Goal: Navigation & Orientation: Find specific page/section

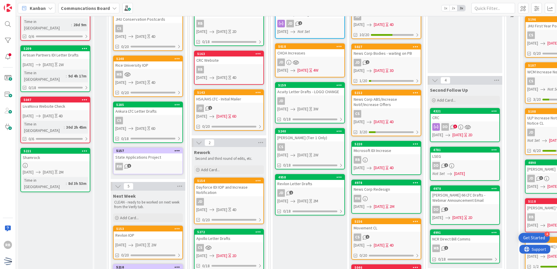
scroll to position [87, 0]
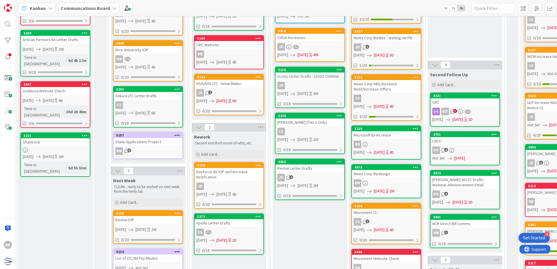
click at [315, 131] on div "CS" at bounding box center [310, 132] width 69 height 8
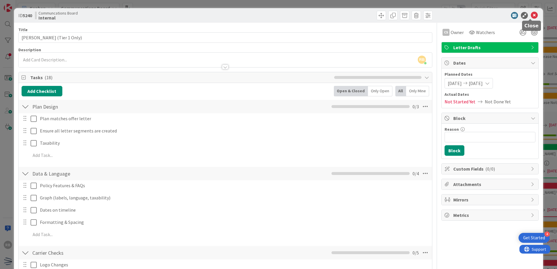
click at [531, 15] on icon at bounding box center [534, 15] width 7 height 7
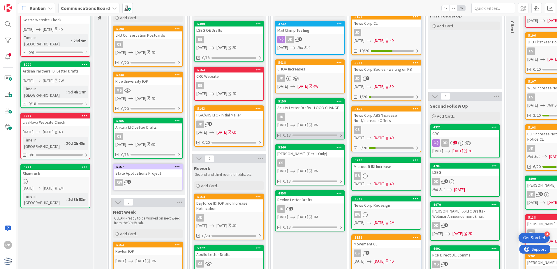
scroll to position [58, 0]
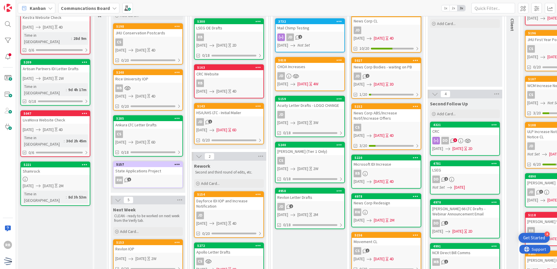
click at [317, 155] on div "[PERSON_NAME] (Tier 1 Only)" at bounding box center [310, 152] width 69 height 8
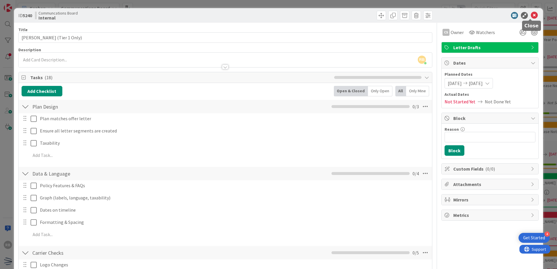
click at [531, 17] on icon at bounding box center [534, 15] width 7 height 7
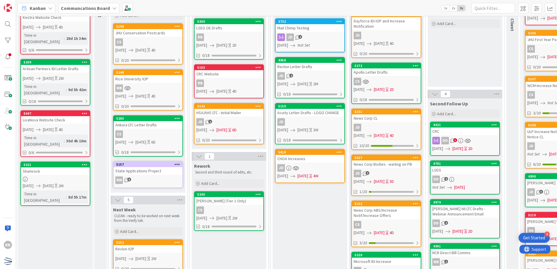
click at [234, 207] on div "CS" at bounding box center [229, 211] width 69 height 8
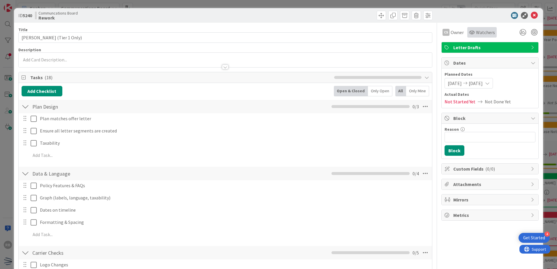
click at [481, 33] on span "Watchers" at bounding box center [485, 32] width 19 height 7
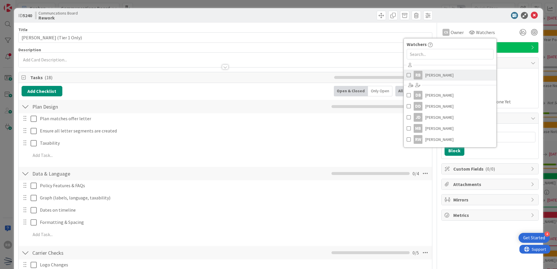
drag, startPoint x: 430, startPoint y: 76, endPoint x: 431, endPoint y: 79, distance: 3.5
click at [430, 76] on span "[PERSON_NAME]" at bounding box center [439, 75] width 28 height 9
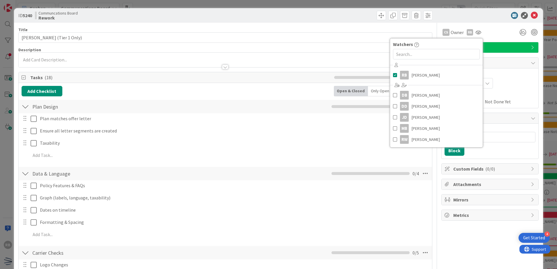
click at [491, 32] on div "CS Owner RB Watchers RB Raul Bobadilla DB Daniel Bobadilla DD Dayeri Dubon JD J…" at bounding box center [489, 32] width 97 height 10
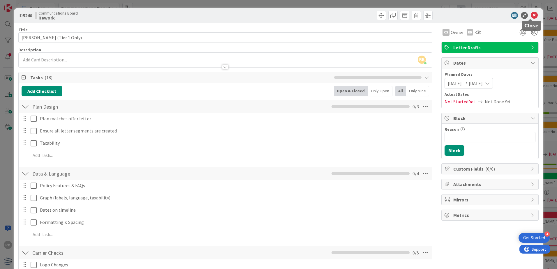
click at [531, 16] on icon at bounding box center [534, 15] width 7 height 7
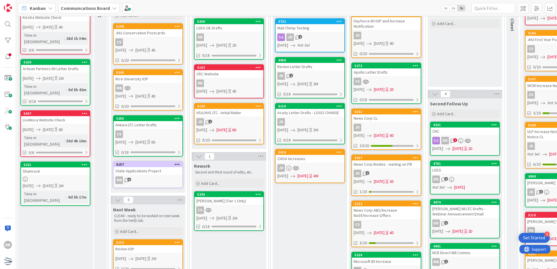
click at [396, 75] on div "Apollo Letter Drafts" at bounding box center [386, 72] width 69 height 8
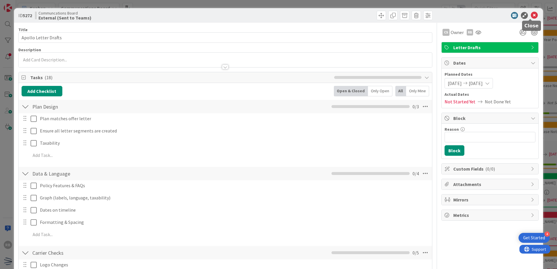
click at [533, 15] on icon at bounding box center [534, 15] width 7 height 7
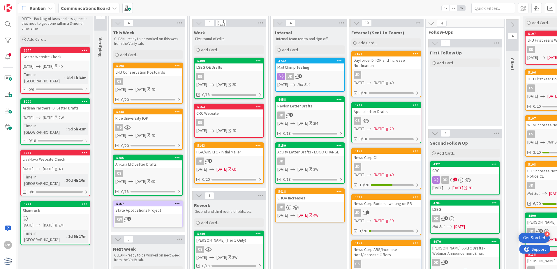
scroll to position [29, 0]
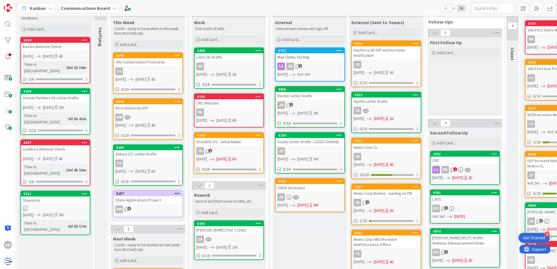
click at [477, 197] on div "LSEG" at bounding box center [465, 199] width 69 height 8
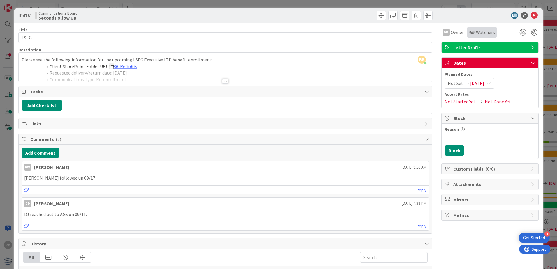
click at [478, 32] on span "Watchers" at bounding box center [485, 32] width 19 height 7
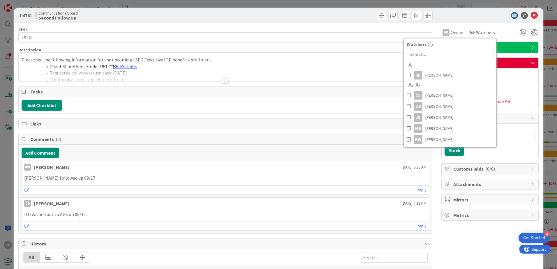
click at [476, 15] on div at bounding box center [487, 15] width 103 height 7
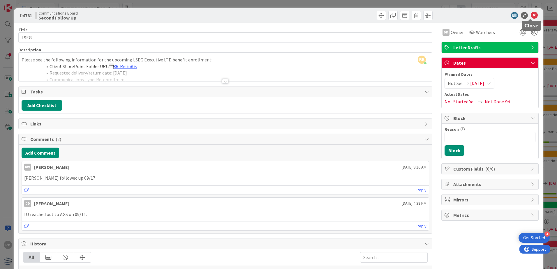
click at [532, 15] on icon at bounding box center [534, 15] width 7 height 7
